Goal: Task Accomplishment & Management: Manage account settings

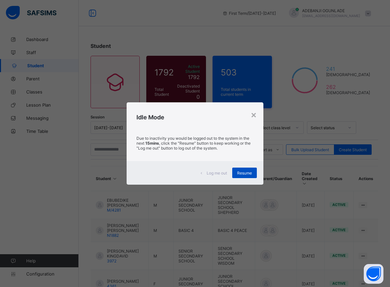
click at [247, 173] on span "Resume" at bounding box center [244, 173] width 15 height 5
click at [246, 172] on span "Resume" at bounding box center [244, 173] width 15 height 5
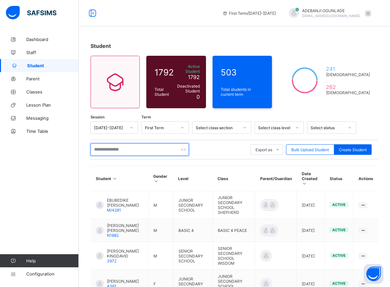
click at [134, 146] on input "text" at bounding box center [140, 149] width 98 height 12
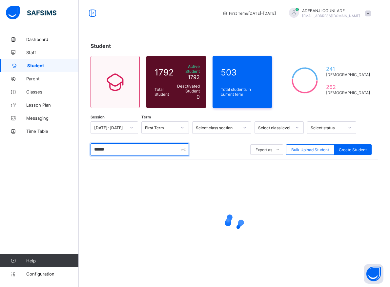
type input "*******"
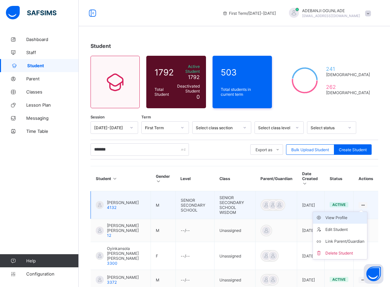
click at [338, 214] on div "View Profile" at bounding box center [344, 217] width 39 height 7
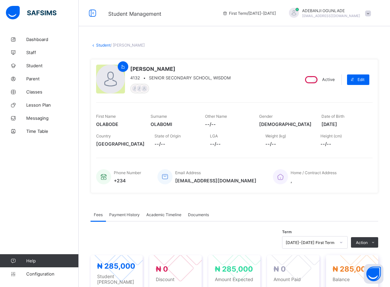
scroll to position [67, 0]
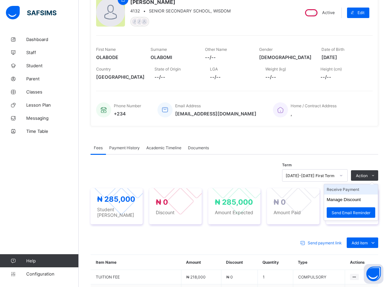
click at [347, 191] on li "Receive Payment" at bounding box center [351, 189] width 54 height 10
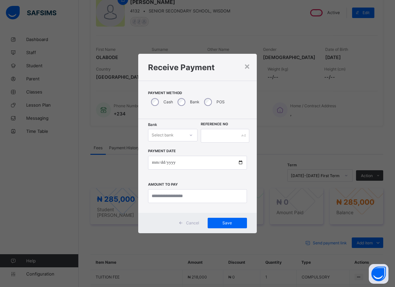
click at [193, 136] on icon at bounding box center [191, 135] width 4 height 7
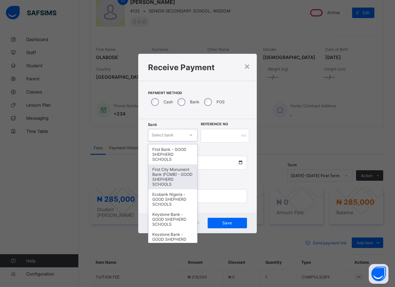
click at [163, 180] on div "First City Monument Bank (FCMB) - GOOD SHEPHERD SCHOOLS" at bounding box center [173, 176] width 49 height 25
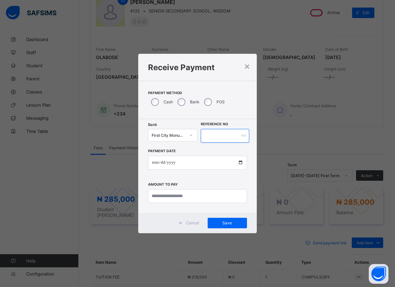
click at [209, 138] on input "text" at bounding box center [225, 136] width 49 height 14
type input "*****"
click at [241, 164] on input "date" at bounding box center [197, 163] width 99 height 14
type input "**********"
click at [175, 195] on input "currency" at bounding box center [197, 196] width 99 height 14
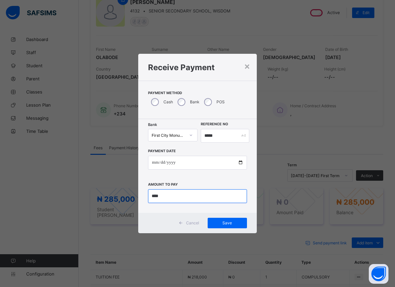
click at [165, 199] on input "currency" at bounding box center [197, 196] width 99 height 14
type input "*********"
click at [226, 221] on span "Save" at bounding box center [228, 222] width 30 height 5
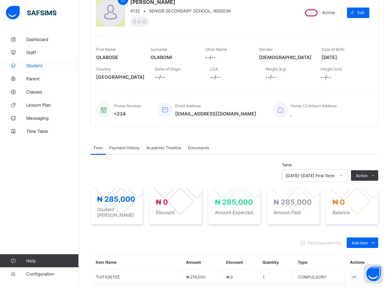
click at [29, 66] on span "Student" at bounding box center [52, 65] width 52 height 5
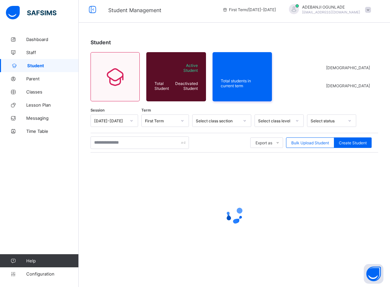
scroll to position [4, 0]
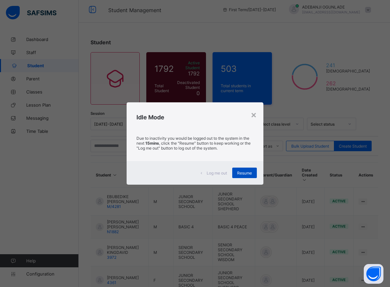
click at [243, 175] on span "Resume" at bounding box center [244, 173] width 15 height 5
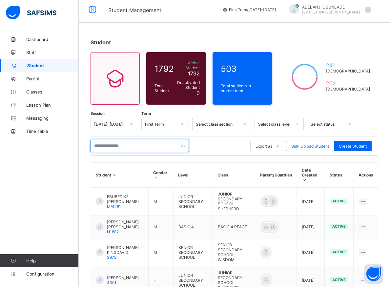
click at [141, 145] on input "text" at bounding box center [140, 146] width 98 height 12
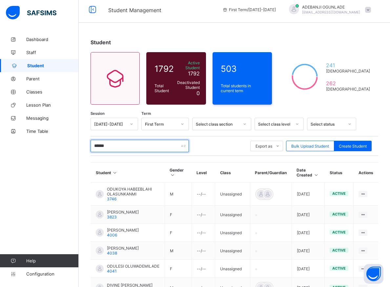
type input "*******"
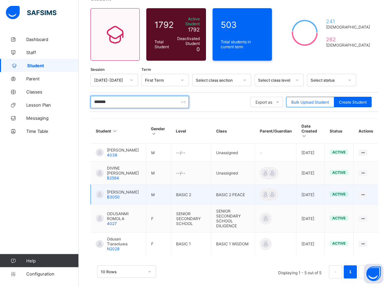
scroll to position [57, 0]
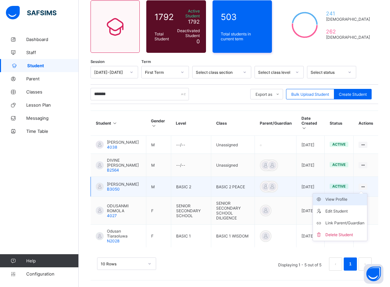
click at [347, 196] on div "View Profile" at bounding box center [344, 199] width 39 height 7
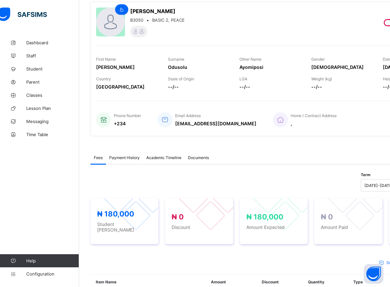
scroll to position [20, 0]
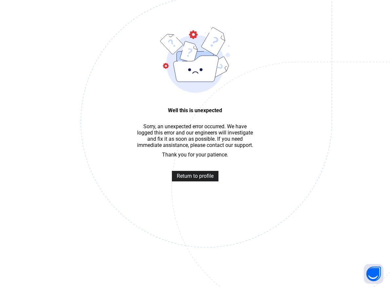
click at [205, 179] on span "Return to profile" at bounding box center [195, 176] width 37 height 6
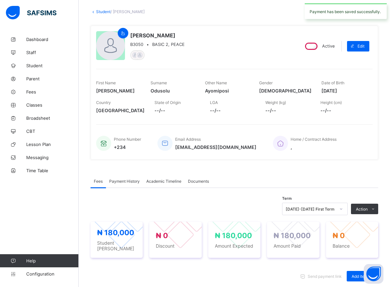
scroll to position [33, 0]
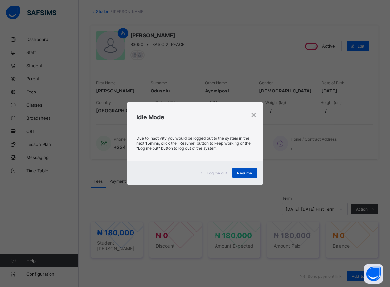
click at [249, 175] on div "Resume" at bounding box center [244, 173] width 25 height 10
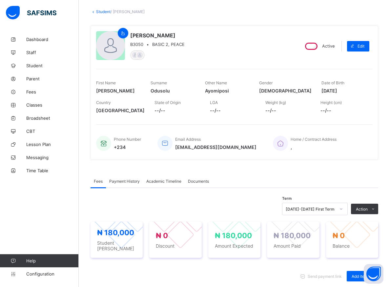
click at [231, 45] on div "[PERSON_NAME] B3050 • BASIC 2, PEACE" at bounding box center [194, 46] width 197 height 30
click at [219, 56] on div "[PERSON_NAME] B3050 • BASIC 2, PEACE" at bounding box center [194, 46] width 197 height 30
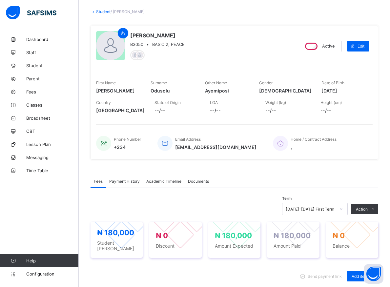
click at [219, 56] on div "[PERSON_NAME] B3050 • BASIC 2, PEACE" at bounding box center [194, 46] width 197 height 30
click at [218, 57] on div "[PERSON_NAME] B3050 • BASIC 2, PEACE" at bounding box center [194, 46] width 197 height 30
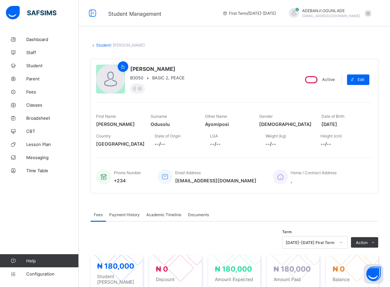
scroll to position [67, 0]
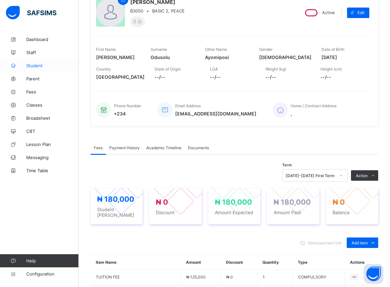
click at [38, 66] on span "Student" at bounding box center [52, 65] width 52 height 5
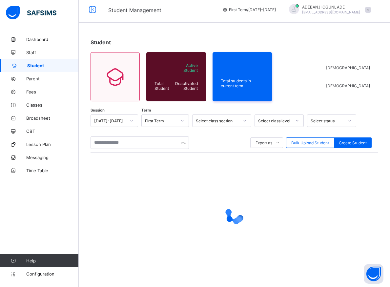
scroll to position [0, 0]
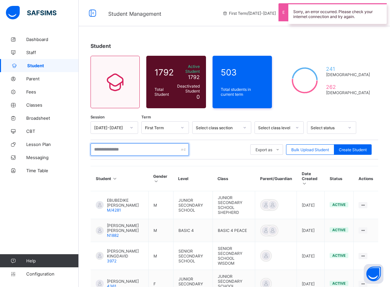
click at [111, 149] on input "text" at bounding box center [140, 149] width 98 height 12
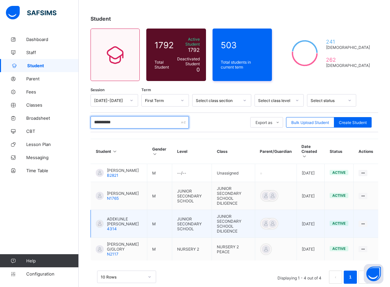
scroll to position [33, 0]
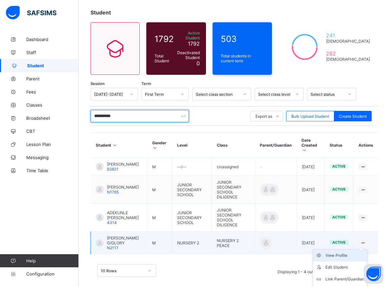
type input "**********"
click at [344, 253] on div "View Profile" at bounding box center [344, 255] width 39 height 7
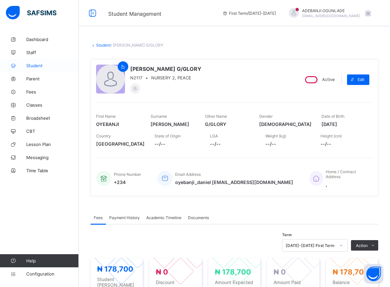
click at [33, 66] on span "Student" at bounding box center [52, 65] width 52 height 5
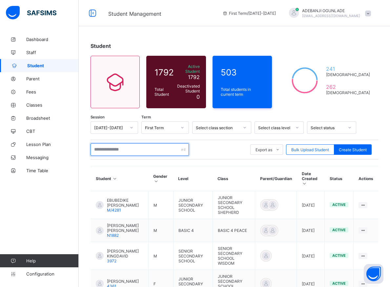
click at [106, 147] on input "text" at bounding box center [140, 149] width 98 height 12
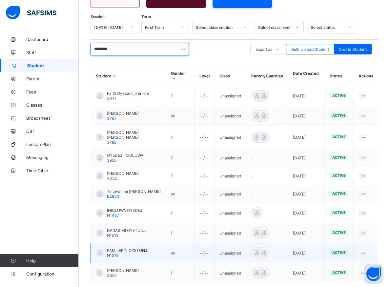
scroll to position [138, 0]
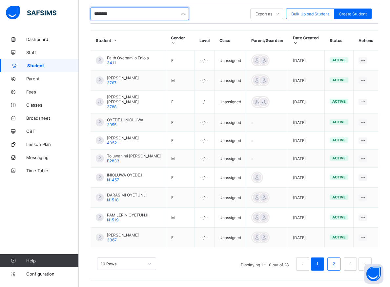
type input "********"
click at [337, 266] on link "2" at bounding box center [334, 264] width 6 height 9
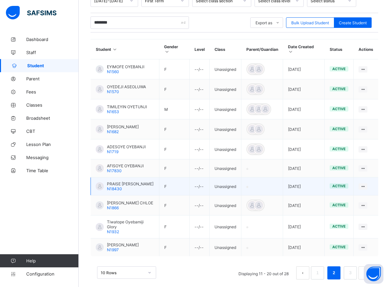
scroll to position [135, 0]
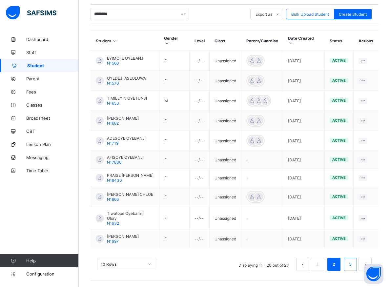
click at [353, 266] on link "3" at bounding box center [350, 264] width 6 height 9
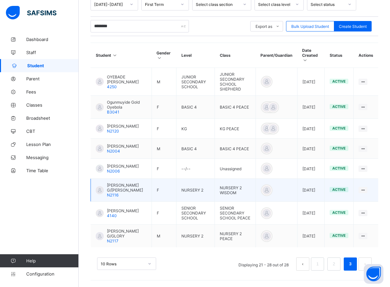
scroll to position [136, 0]
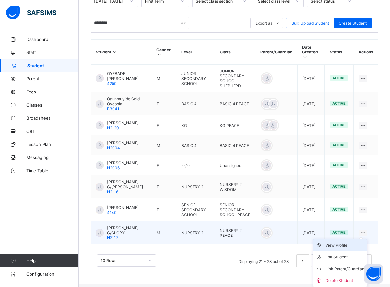
click at [343, 246] on div "View Profile" at bounding box center [344, 245] width 39 height 7
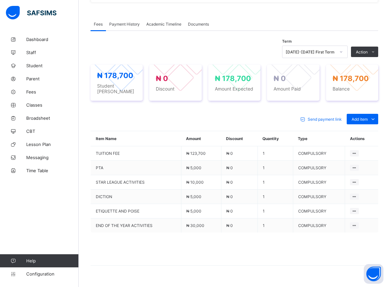
scroll to position [208, 0]
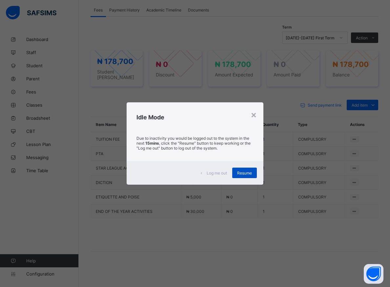
click at [251, 174] on span "Resume" at bounding box center [244, 173] width 15 height 5
click at [246, 175] on span "Resume" at bounding box center [244, 173] width 15 height 5
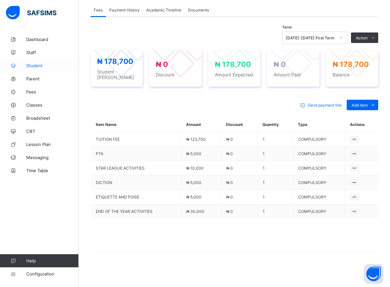
click at [33, 65] on span "Student" at bounding box center [52, 65] width 52 height 5
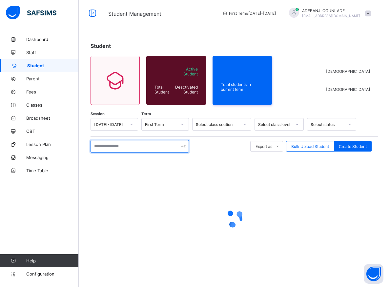
click at [113, 146] on input "text" at bounding box center [140, 146] width 98 height 12
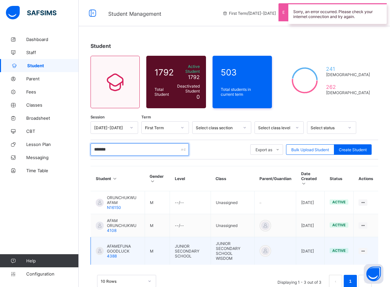
scroll to position [9, 0]
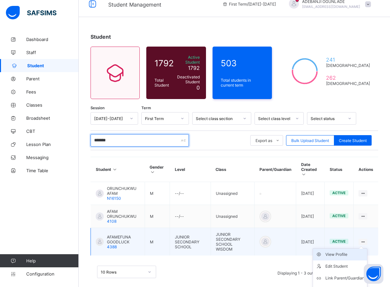
type input "*******"
click at [347, 251] on div "View Profile" at bounding box center [344, 254] width 39 height 7
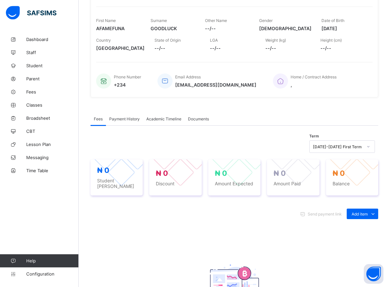
scroll to position [76, 0]
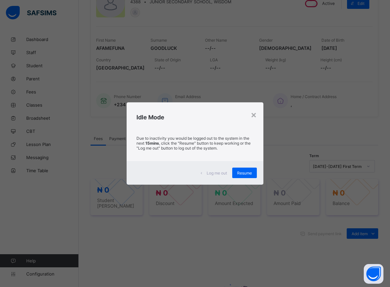
drag, startPoint x: 249, startPoint y: 173, endPoint x: 246, endPoint y: 164, distance: 9.3
click at [249, 168] on div "Resume" at bounding box center [244, 173] width 25 height 10
click at [247, 176] on div "Resume" at bounding box center [244, 173] width 25 height 10
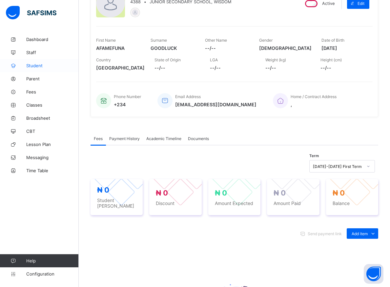
click at [32, 66] on span "Student" at bounding box center [52, 65] width 52 height 5
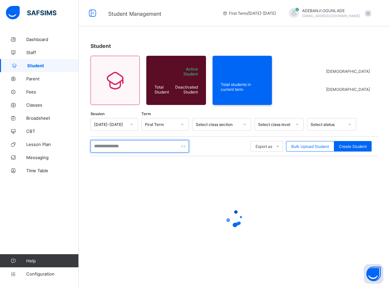
click at [134, 147] on input "text" at bounding box center [140, 146] width 98 height 12
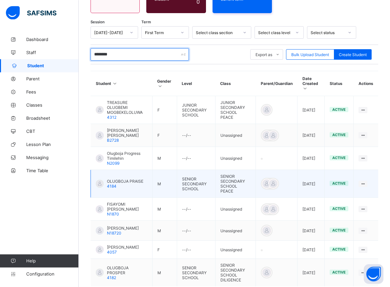
scroll to position [100, 0]
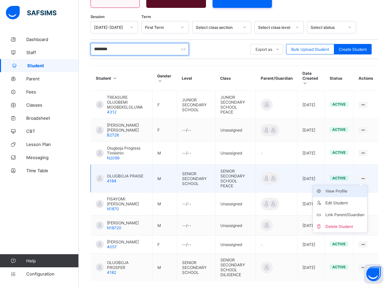
type input "********"
click at [347, 188] on div "View Profile" at bounding box center [344, 191] width 39 height 7
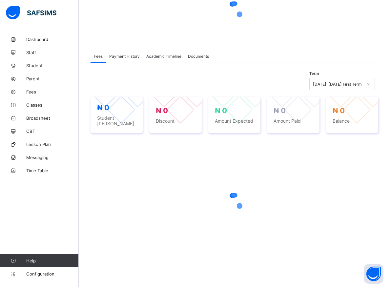
scroll to position [70, 0]
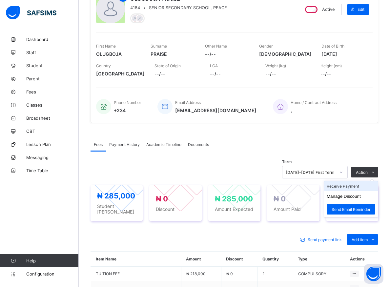
click at [347, 187] on li "Receive Payment" at bounding box center [351, 186] width 54 height 10
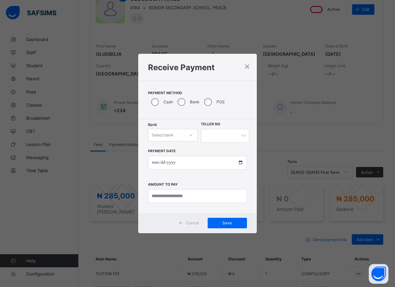
click at [191, 138] on div at bounding box center [191, 135] width 11 height 10
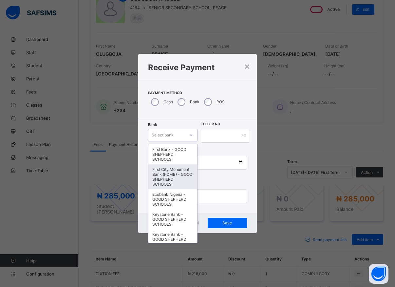
click at [161, 186] on div "First City Monument Bank (FCMB) - GOOD SHEPHERD SCHOOLS" at bounding box center [173, 176] width 49 height 25
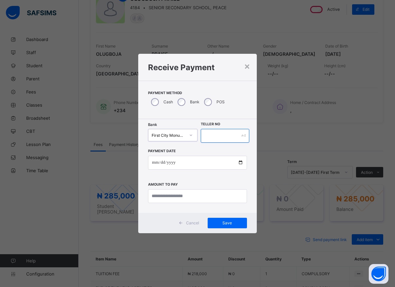
click at [210, 136] on input "text" at bounding box center [225, 136] width 49 height 14
type input "*****"
click at [242, 162] on input "date" at bounding box center [197, 163] width 99 height 14
type input "**********"
click at [170, 199] on input "currency" at bounding box center [197, 196] width 99 height 14
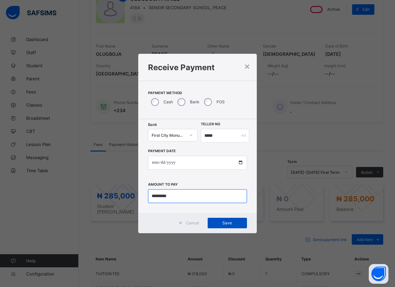
type input "*********"
click at [220, 219] on div "Save" at bounding box center [227, 223] width 39 height 10
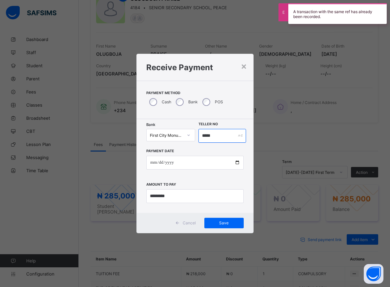
click at [220, 138] on input "*****" at bounding box center [222, 136] width 48 height 14
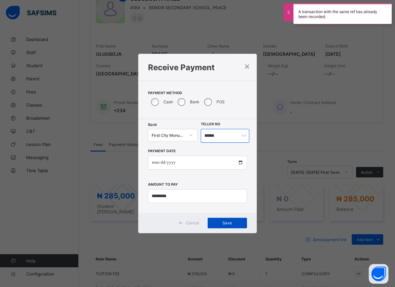
type input "******"
click at [228, 223] on span "Save" at bounding box center [228, 222] width 30 height 5
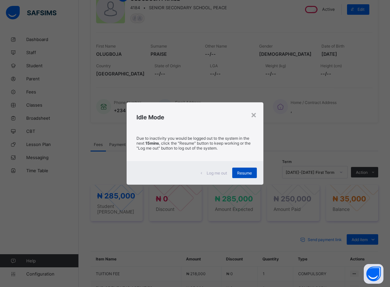
click at [244, 178] on div "Resume" at bounding box center [244, 173] width 25 height 10
click at [247, 174] on span "Resume" at bounding box center [244, 173] width 15 height 5
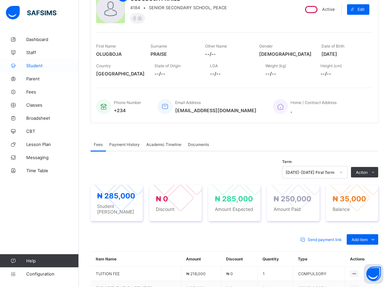
click at [34, 62] on link "Student" at bounding box center [39, 65] width 79 height 13
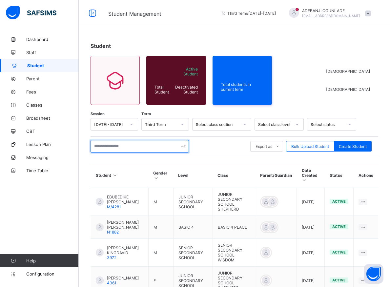
click at [141, 148] on input "text" at bounding box center [140, 146] width 98 height 12
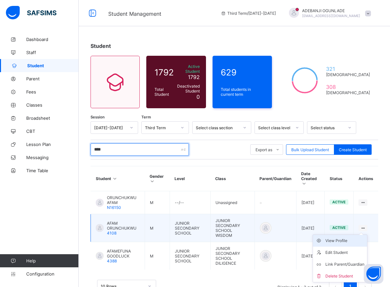
type input "****"
click at [352, 237] on div "View Profile" at bounding box center [344, 240] width 39 height 7
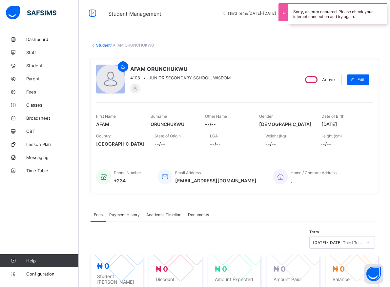
scroll to position [100, 0]
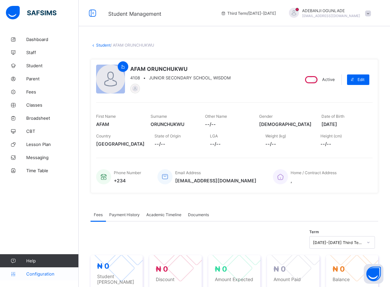
click at [37, 273] on span "Configuration" at bounding box center [52, 273] width 52 height 5
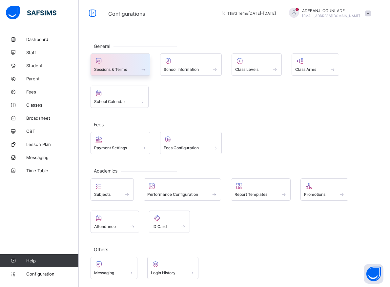
click at [145, 71] on span at bounding box center [143, 70] width 7 height 6
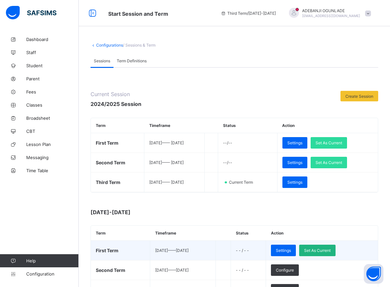
click at [327, 249] on span "Set As Current" at bounding box center [317, 250] width 27 height 5
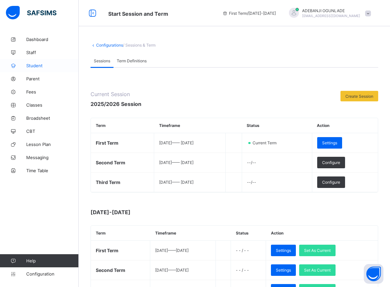
click at [34, 64] on span "Student" at bounding box center [52, 65] width 52 height 5
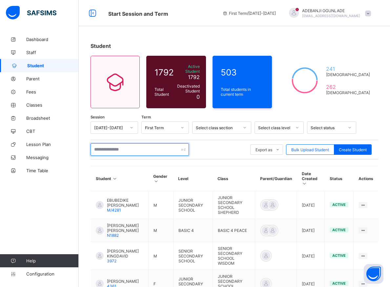
click at [100, 144] on input "text" at bounding box center [140, 149] width 98 height 12
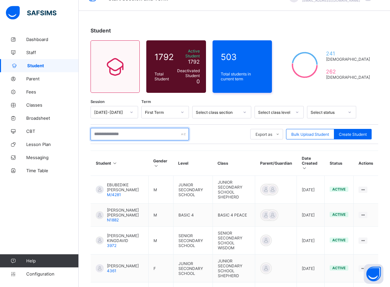
scroll to position [67, 0]
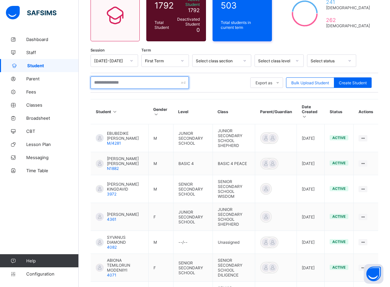
click at [115, 80] on input "text" at bounding box center [140, 82] width 98 height 12
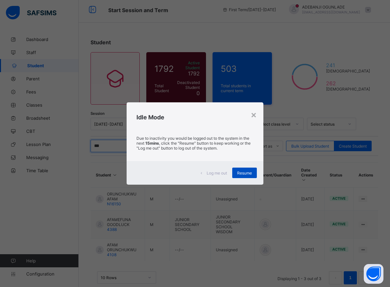
type input "***"
click at [246, 172] on span "Resume" at bounding box center [244, 173] width 15 height 5
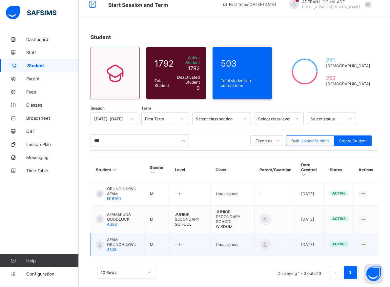
scroll to position [9, 0]
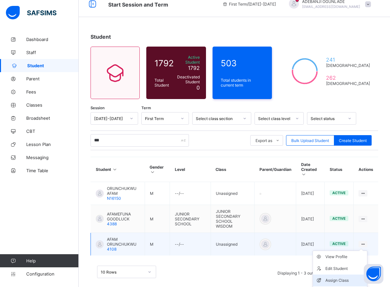
click at [340, 277] on div "Assign Class" at bounding box center [344, 280] width 39 height 7
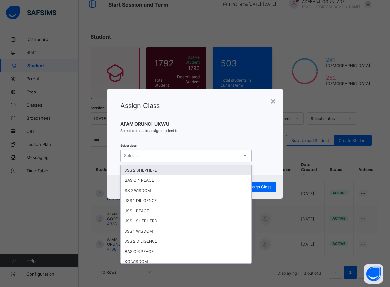
click at [243, 158] on icon at bounding box center [245, 155] width 4 height 7
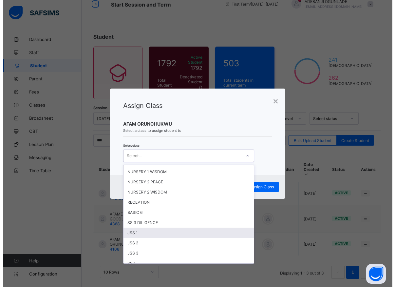
scroll to position [413, 0]
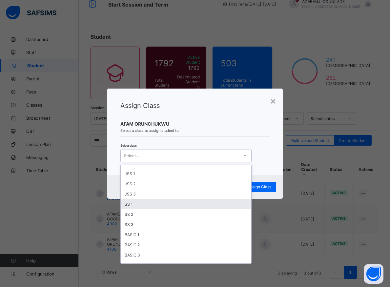
click at [133, 206] on div "SS 1" at bounding box center [186, 204] width 131 height 10
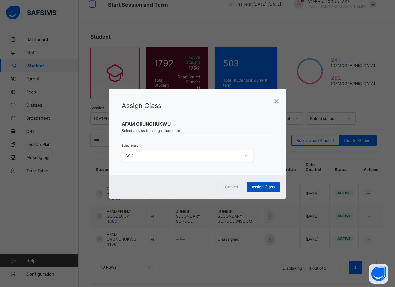
click at [253, 185] on span "Assign Class" at bounding box center [263, 186] width 23 height 5
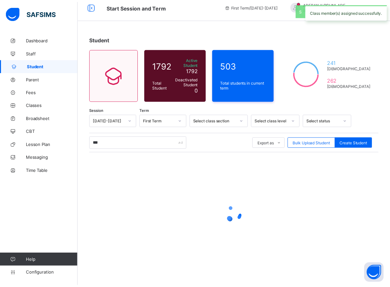
scroll to position [4, 0]
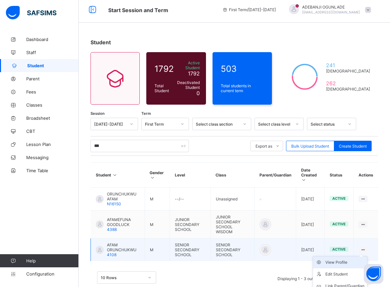
click at [343, 259] on div "View Profile" at bounding box center [344, 262] width 39 height 7
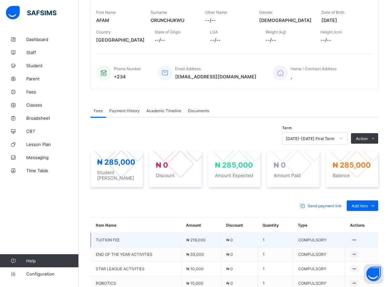
scroll to position [137, 0]
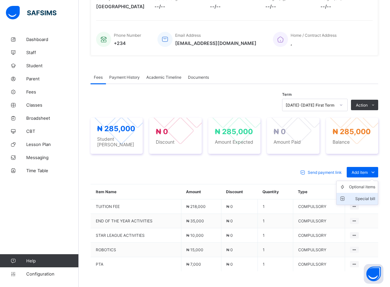
click at [364, 198] on div "Special bill" at bounding box center [362, 198] width 26 height 7
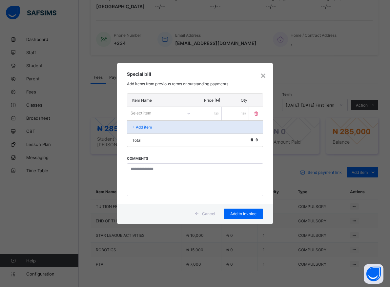
click at [190, 115] on div at bounding box center [188, 113] width 11 height 10
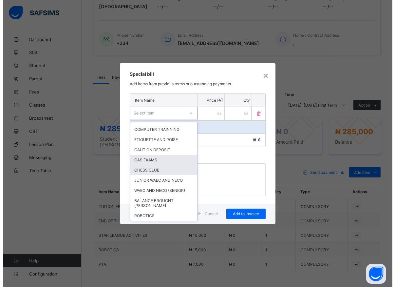
scroll to position [247, 0]
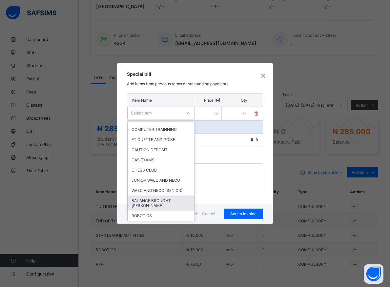
click at [152, 201] on div "BALANCE BROUGHT [PERSON_NAME]" at bounding box center [161, 202] width 67 height 15
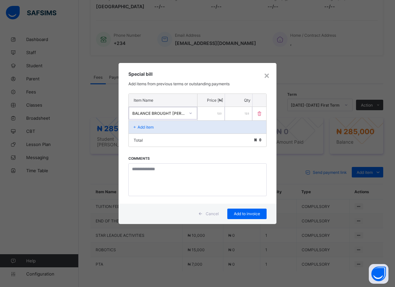
click at [205, 116] on input "number" at bounding box center [211, 113] width 27 height 13
click at [192, 113] on icon at bounding box center [191, 113] width 4 height 7
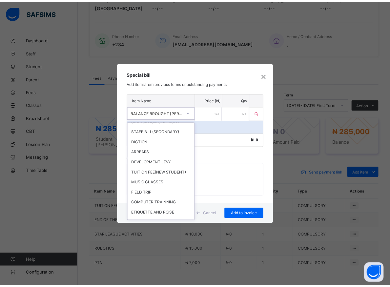
scroll to position [158, 0]
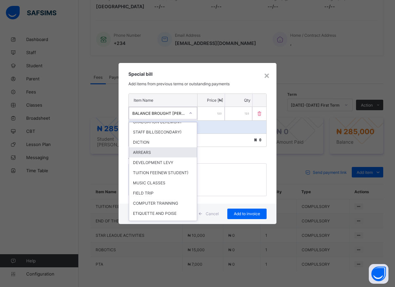
click at [142, 157] on div "ARREARS" at bounding box center [163, 152] width 68 height 10
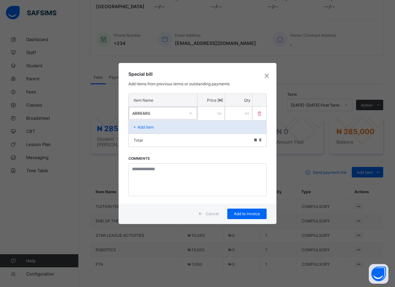
click at [210, 113] on input "*" at bounding box center [211, 113] width 27 height 13
type input "*****"
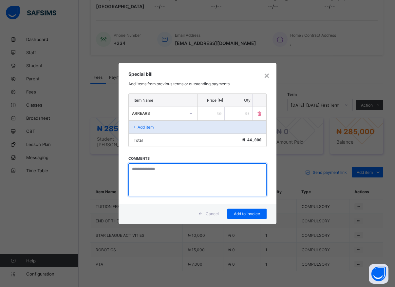
click at [144, 184] on textarea at bounding box center [198, 179] width 138 height 33
type textarea "*******"
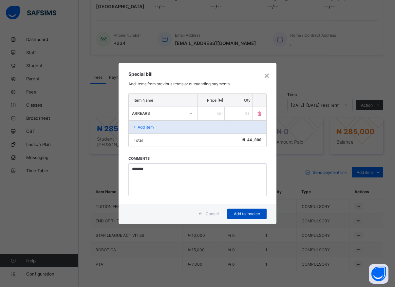
click at [236, 213] on span "Add to invoice" at bounding box center [248, 213] width 30 height 5
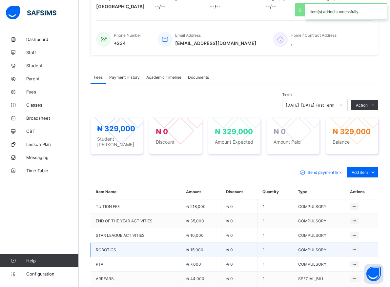
scroll to position [202, 0]
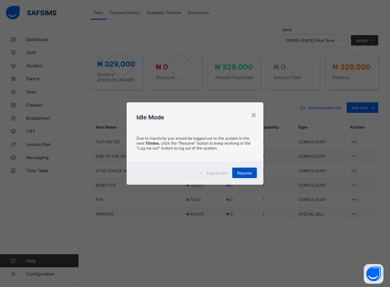
click at [251, 174] on span "Resume" at bounding box center [244, 173] width 15 height 5
click at [243, 176] on div "Resume" at bounding box center [244, 173] width 25 height 10
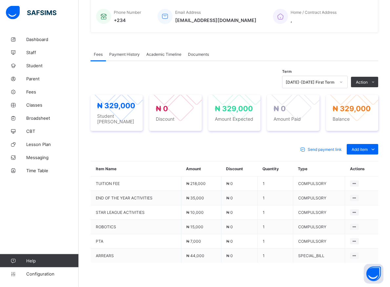
scroll to position [167, 0]
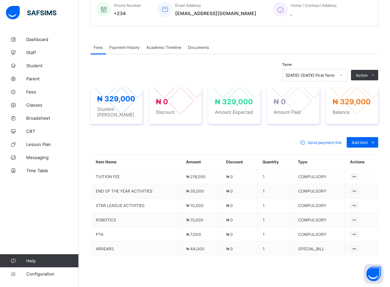
click at [254, 62] on div "Term [DATE]-[DATE] First Term Action Receive Payment Manage Discount Send Email…" at bounding box center [235, 179] width 288 height 251
click at [351, 38] on div "Fees Payment History Academic Timeline Documents Fees More Options Term [DATE]-…" at bounding box center [235, 173] width 288 height 284
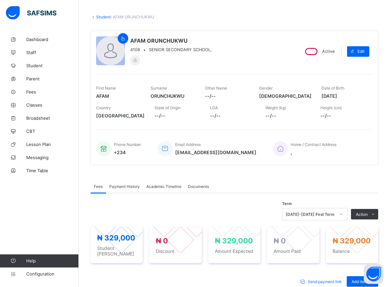
scroll to position [0, 0]
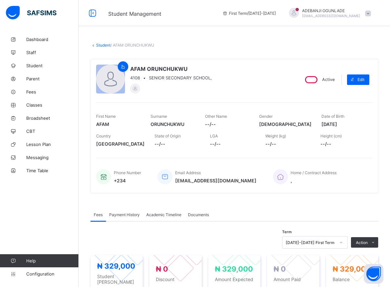
click at [227, 86] on div "AFAM ORUNCHUKWU 4108 • SENIOR SECONDARY SCHOOL," at bounding box center [194, 80] width 197 height 30
click at [37, 65] on span "Student" at bounding box center [52, 65] width 52 height 5
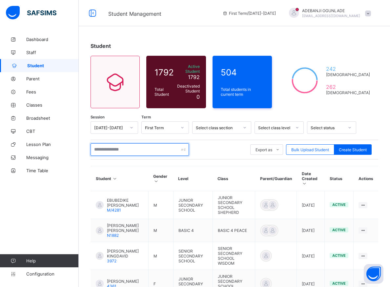
click at [103, 148] on input "text" at bounding box center [140, 149] width 98 height 12
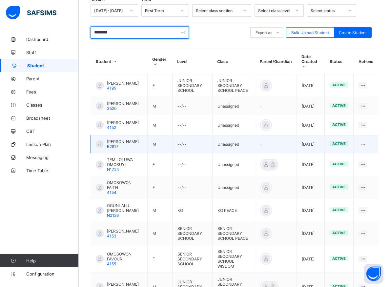
scroll to position [134, 0]
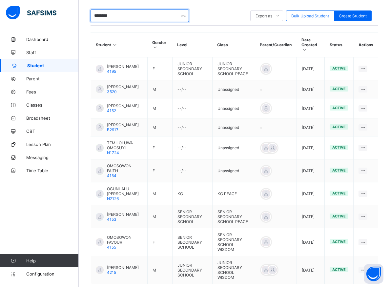
type input "********"
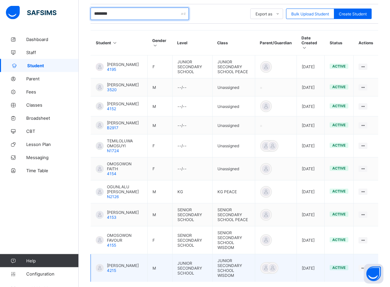
scroll to position [167, 0]
